Goal: Task Accomplishment & Management: Use online tool/utility

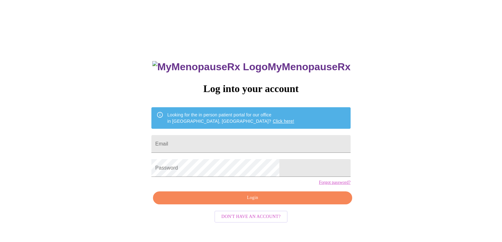
scroll to position [6, 0]
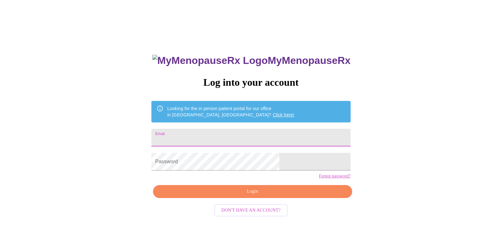
click at [202, 130] on input "Email" at bounding box center [250, 138] width 199 height 18
type input "[EMAIL_ADDRESS][DOMAIN_NAME]"
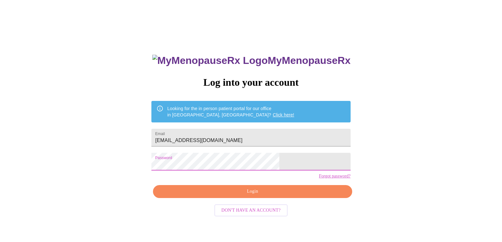
click at [238, 196] on span "Login" at bounding box center [252, 192] width 184 height 8
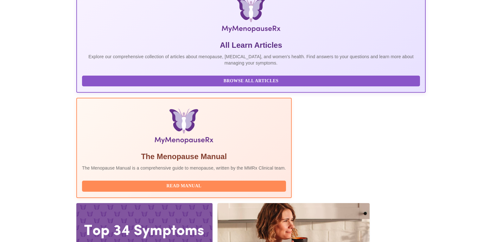
scroll to position [158, 0]
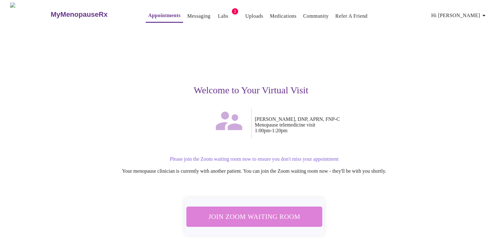
click at [259, 217] on span "Join Zoom Waiting Room" at bounding box center [253, 217] width 119 height 12
